Goal: Task Accomplishment & Management: Manage account settings

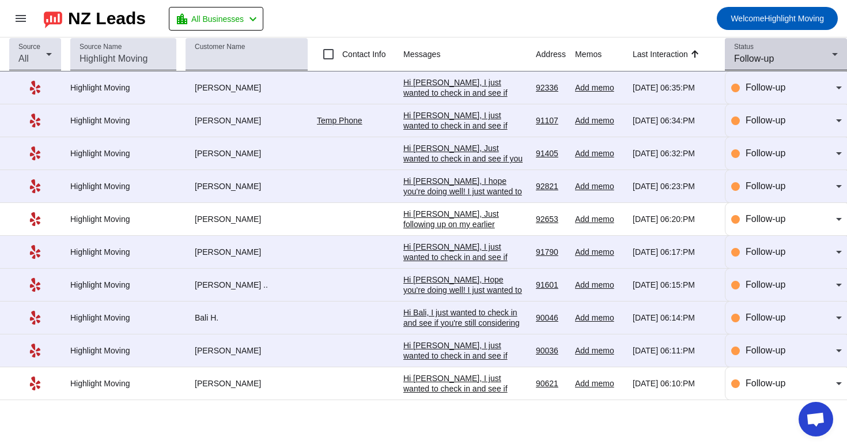
click at [771, 57] on span "Follow-up" at bounding box center [754, 59] width 40 height 10
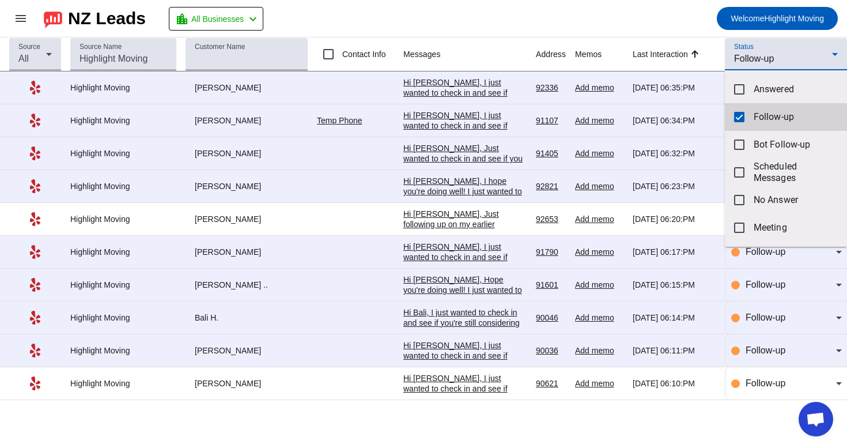
click at [739, 113] on mat-pseudo-checkbox at bounding box center [739, 117] width 10 height 10
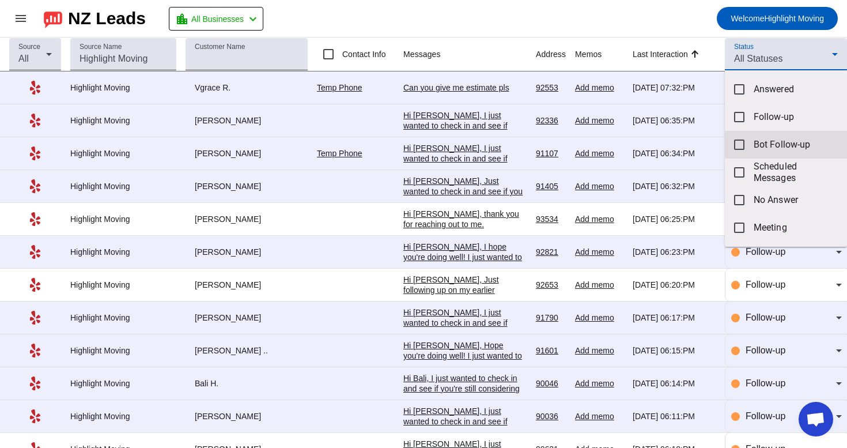
click at [745, 145] on mat-option "Bot Follow-up" at bounding box center [786, 145] width 122 height 28
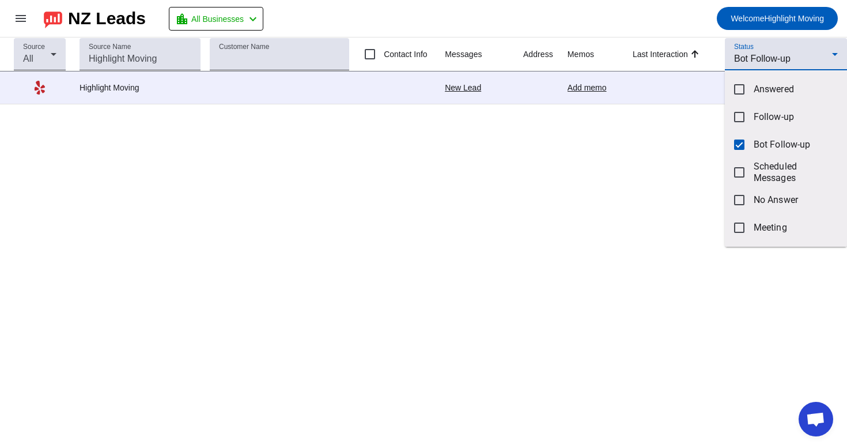
click at [637, 26] on div at bounding box center [423, 224] width 847 height 448
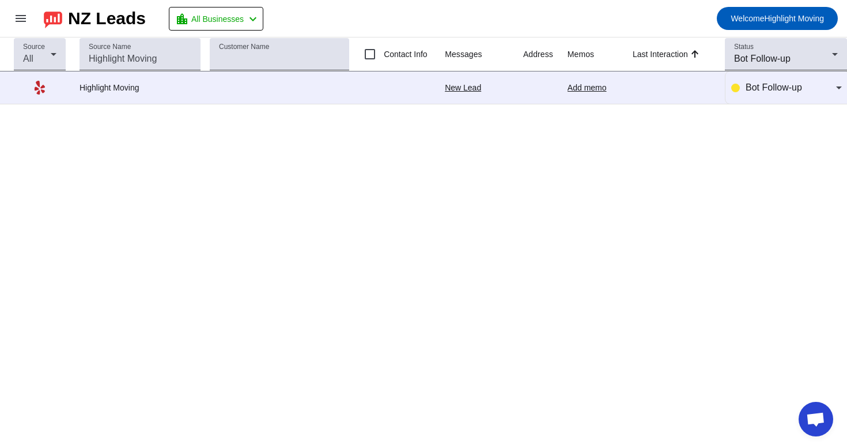
click at [465, 91] on div "New Lead" at bounding box center [479, 87] width 69 height 10
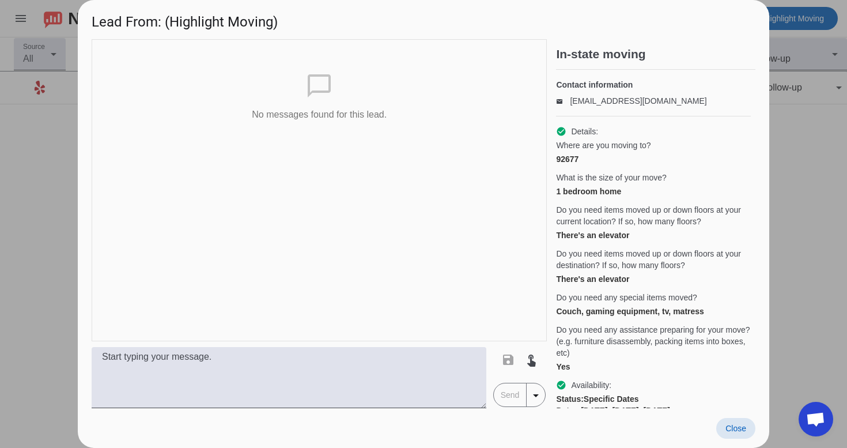
click at [729, 430] on span "Close" at bounding box center [735, 427] width 21 height 9
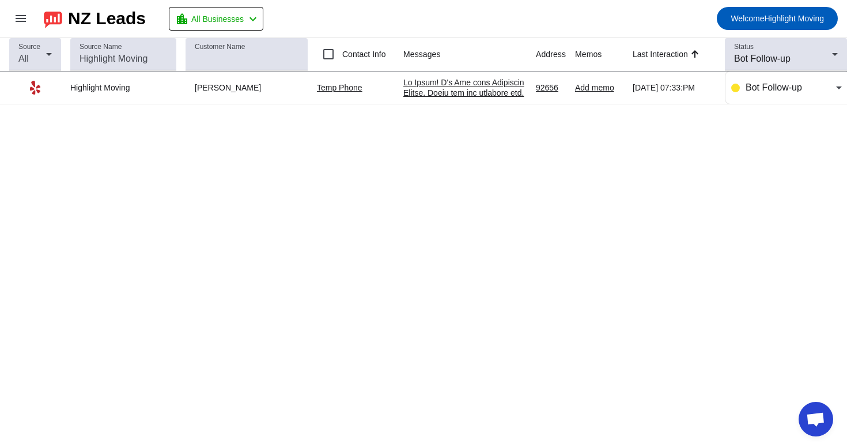
click at [441, 90] on div at bounding box center [464, 377] width 123 height 601
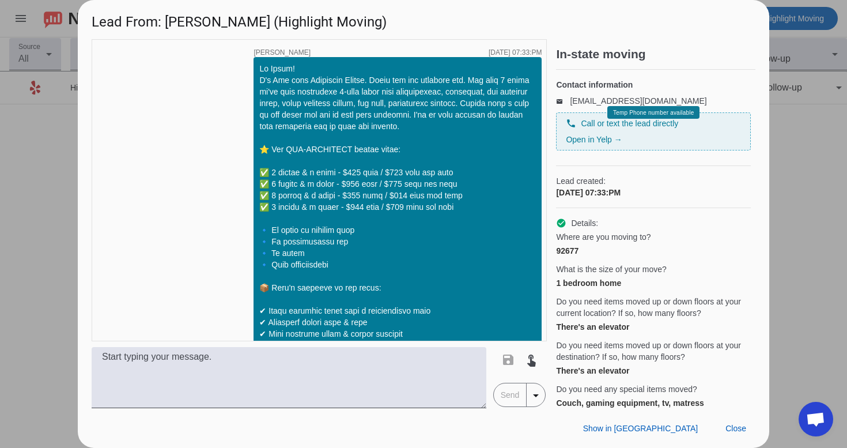
scroll to position [302, 0]
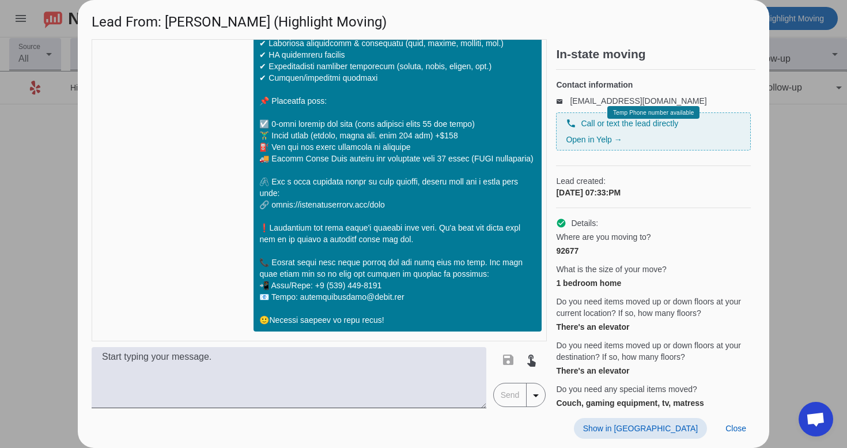
click at [683, 432] on span "Show in [GEOGRAPHIC_DATA]" at bounding box center [640, 427] width 115 height 9
click at [739, 432] on span "Close" at bounding box center [735, 427] width 21 height 9
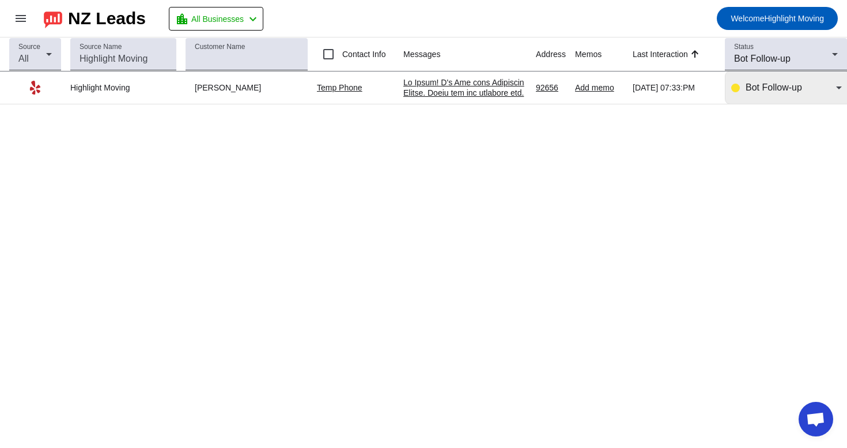
click at [785, 90] on span "Bot Follow-up" at bounding box center [774, 87] width 56 height 10
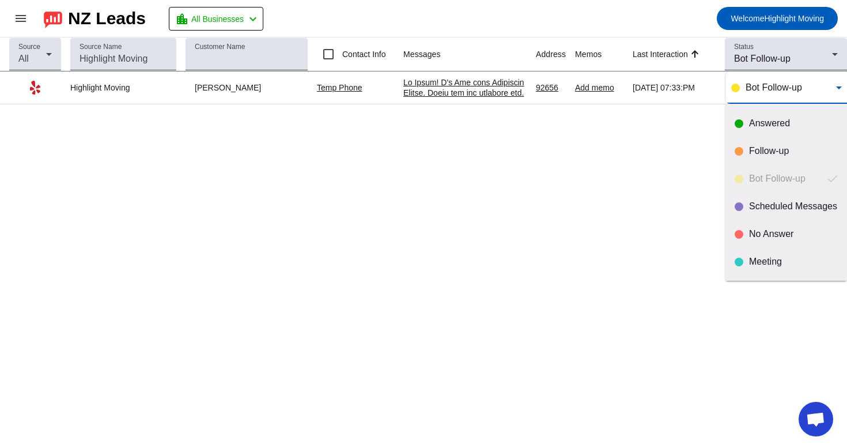
click at [683, 176] on div at bounding box center [423, 224] width 847 height 448
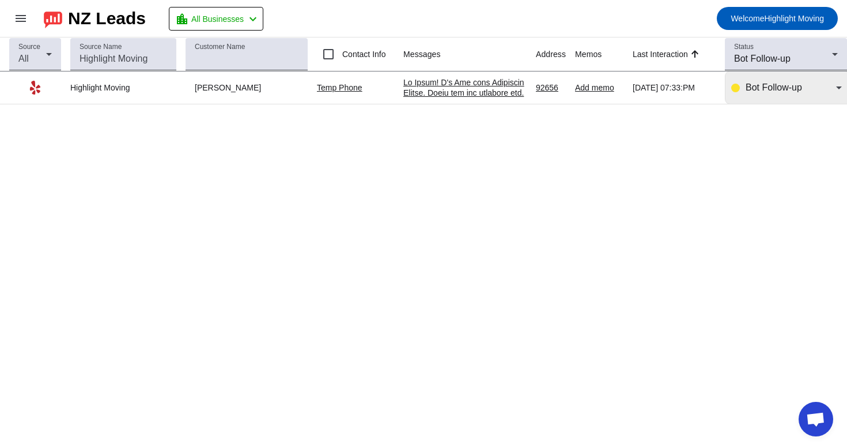
click at [755, 86] on span "Bot Follow-up" at bounding box center [774, 87] width 56 height 10
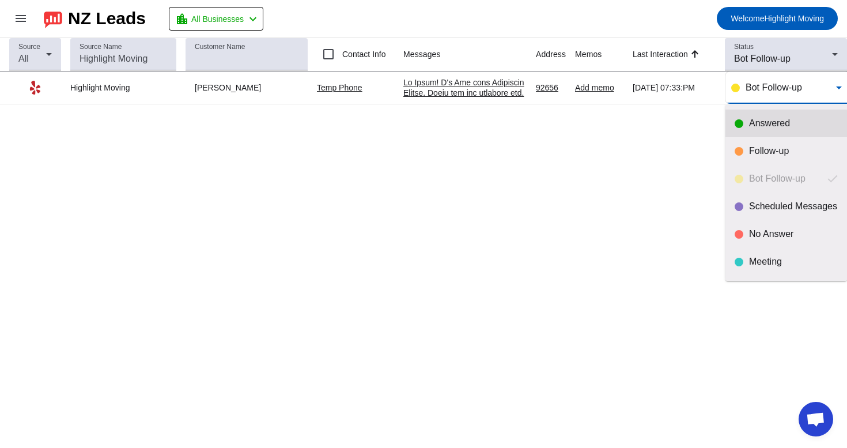
click at [743, 120] on div "Answered" at bounding box center [786, 124] width 103 height 12
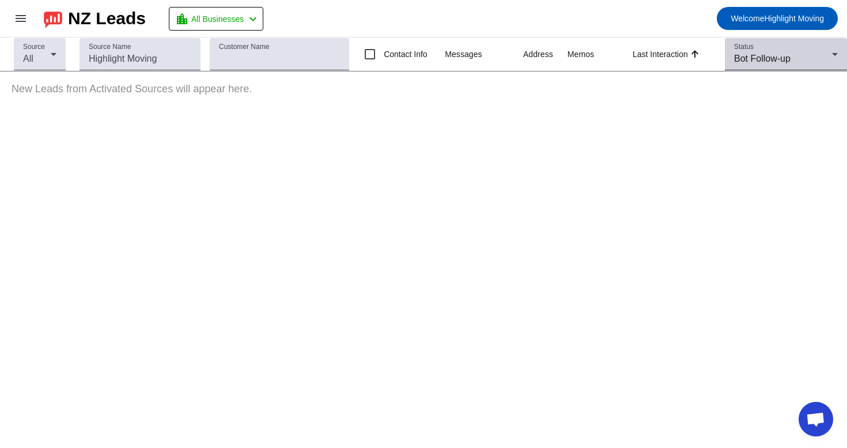
click at [759, 51] on div "Status Bot Follow-up" at bounding box center [786, 54] width 104 height 32
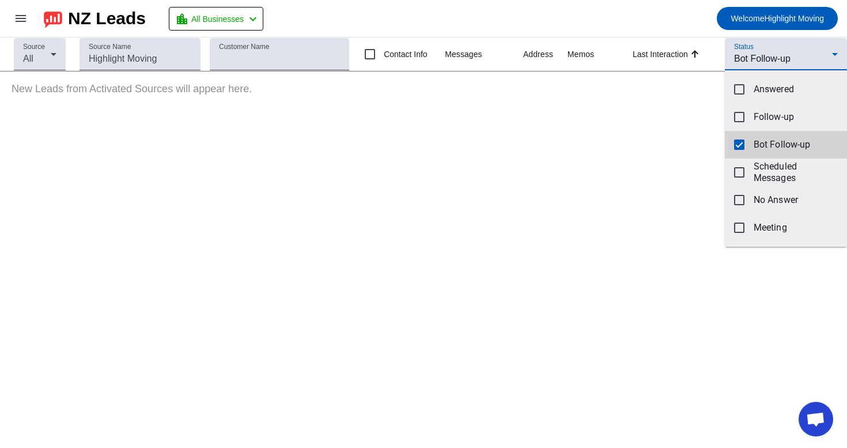
click at [736, 154] on mat-option "Bot Follow-up" at bounding box center [786, 145] width 122 height 28
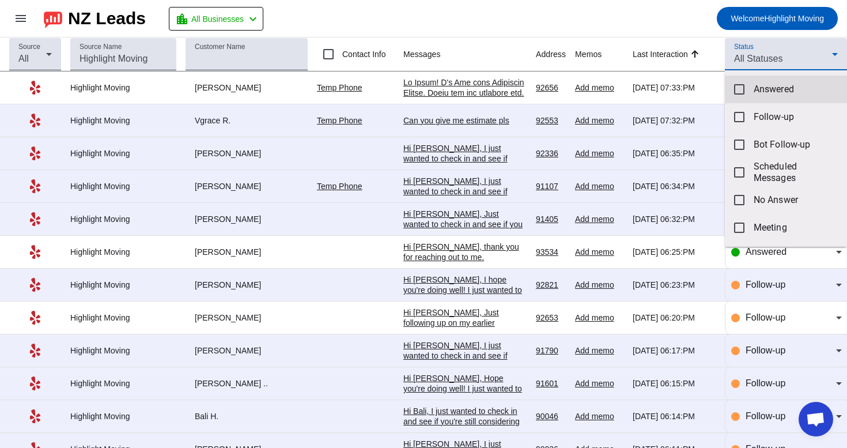
click at [758, 89] on span "Answered" at bounding box center [796, 90] width 84 height 12
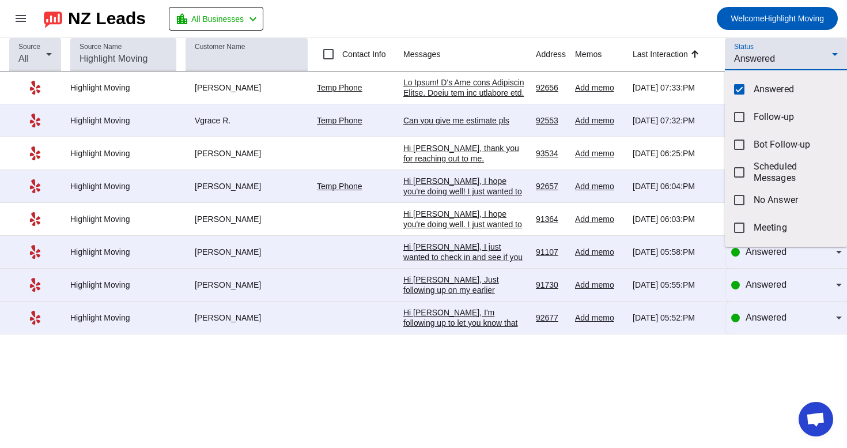
click at [629, 24] on div at bounding box center [423, 224] width 847 height 448
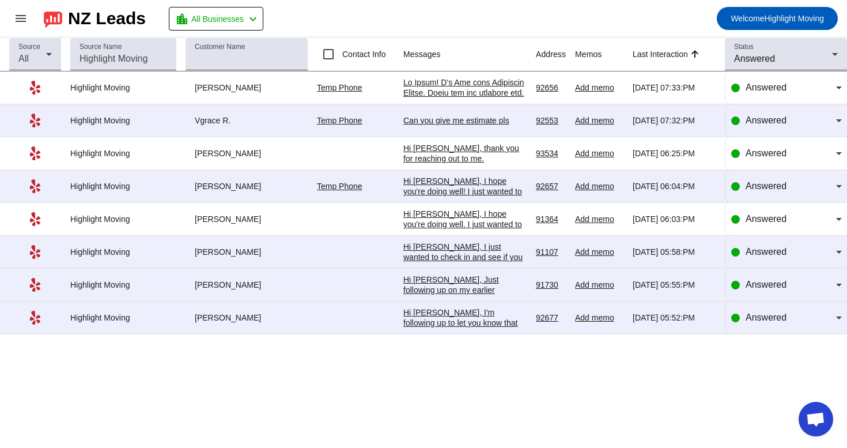
click at [415, 118] on div "Can you give me estimate pls" at bounding box center [464, 120] width 123 height 10
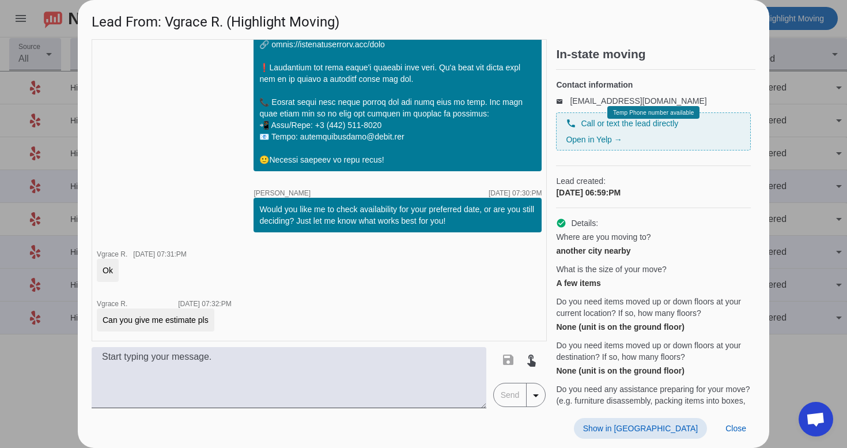
click at [655, 430] on span "Show in [GEOGRAPHIC_DATA]" at bounding box center [640, 427] width 115 height 9
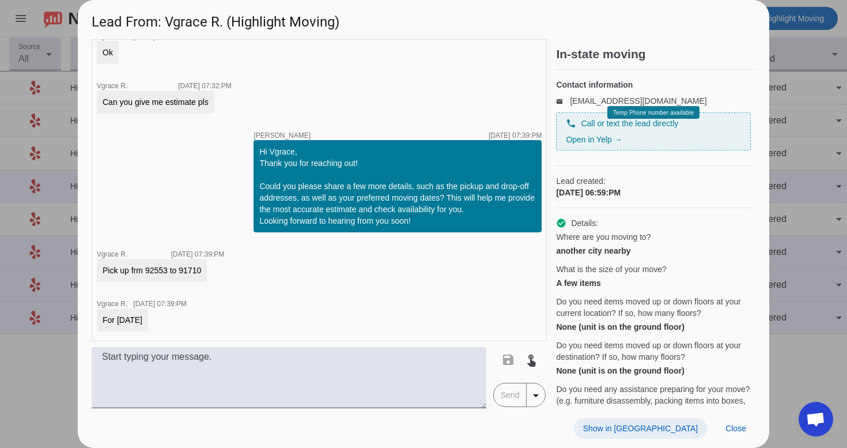
click at [682, 432] on span "Show in [GEOGRAPHIC_DATA]" at bounding box center [640, 427] width 115 height 9
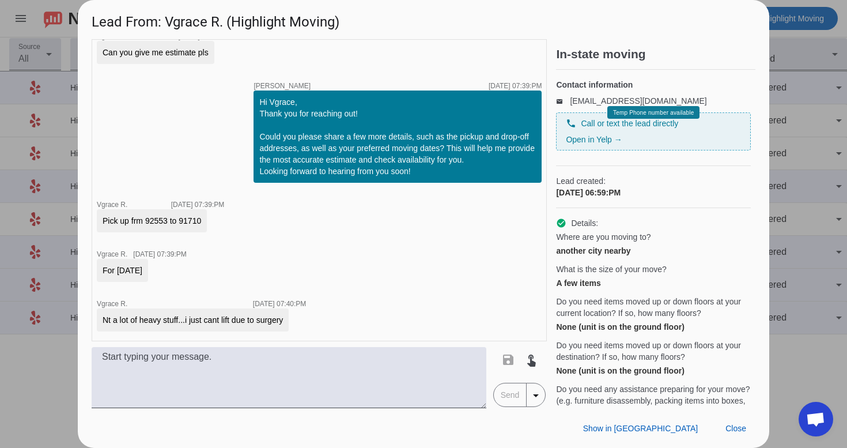
scroll to position [963, 0]
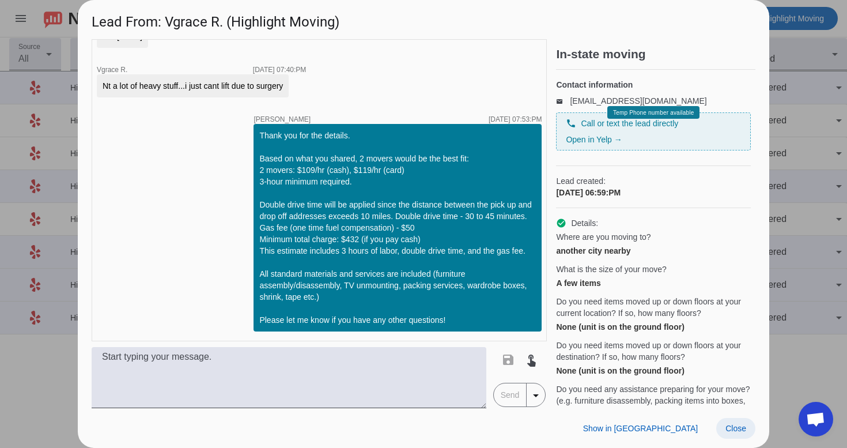
click at [739, 437] on span at bounding box center [735, 428] width 39 height 21
